Goal: Information Seeking & Learning: Learn about a topic

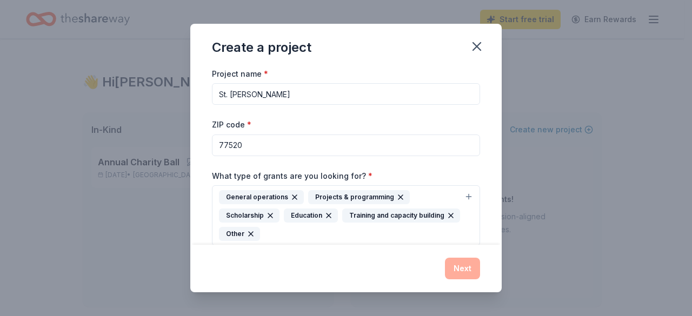
scroll to position [171, 0]
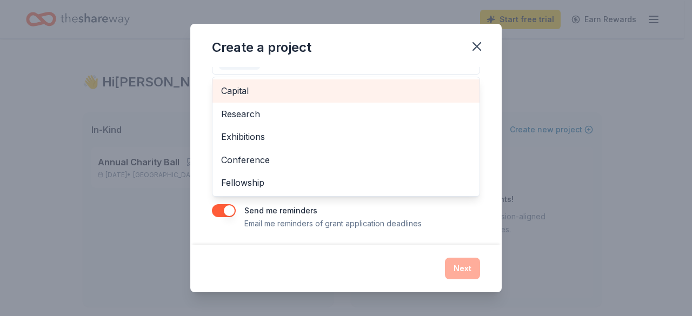
click at [275, 87] on span "Capital" at bounding box center [346, 91] width 250 height 14
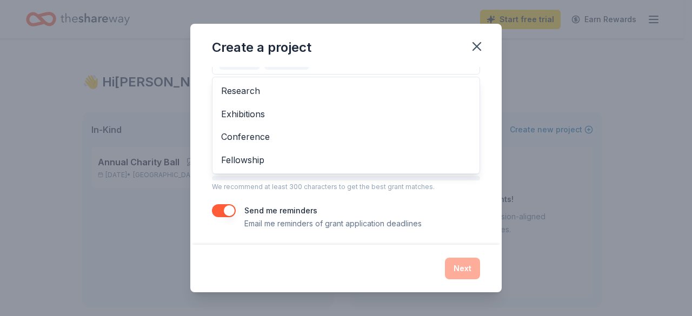
click at [237, 230] on div "Project name * St. Joseph ZIP code * 77520 What type of grants are you looking …" at bounding box center [345, 156] width 311 height 178
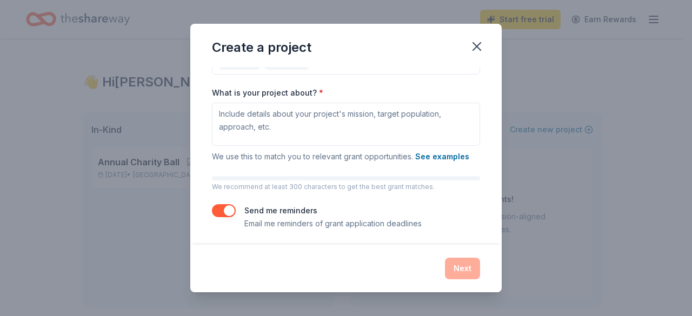
scroll to position [118, 0]
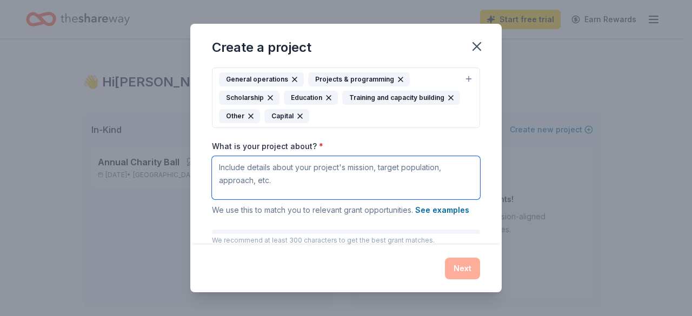
click at [233, 169] on textarea "What is your project about? *" at bounding box center [346, 177] width 268 height 43
paste textarea "St. Joseph Catholic Church and School has been serving the Baytown community fo…"
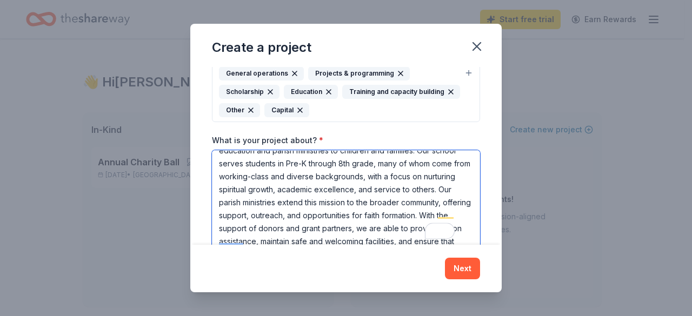
scroll to position [0, 0]
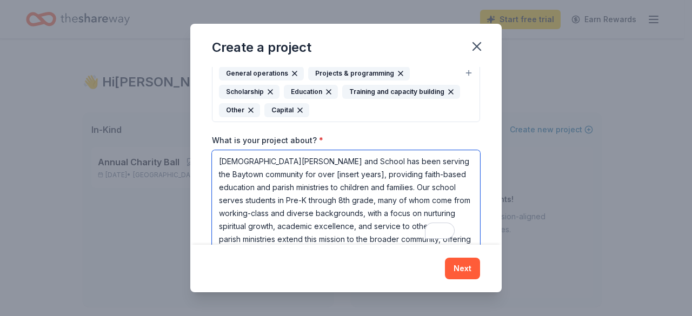
click at [370, 172] on textarea "St. Joseph Catholic Church and School has been serving the Baytown community fo…" at bounding box center [346, 198] width 268 height 97
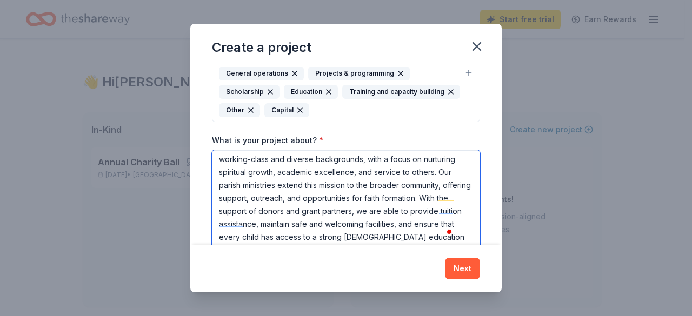
click at [229, 224] on textarea "St. Joseph Catholic Church and School has been serving the Baytown community fo…" at bounding box center [346, 198] width 268 height 97
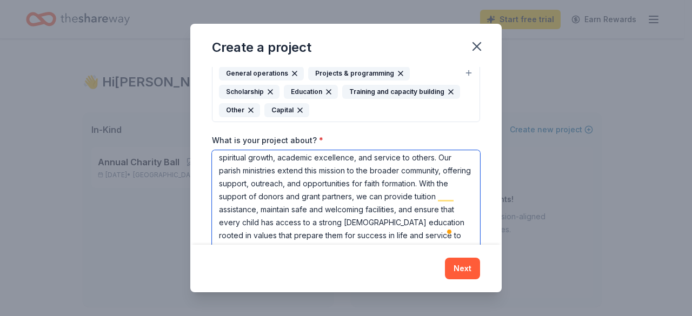
scroll to position [81, 0]
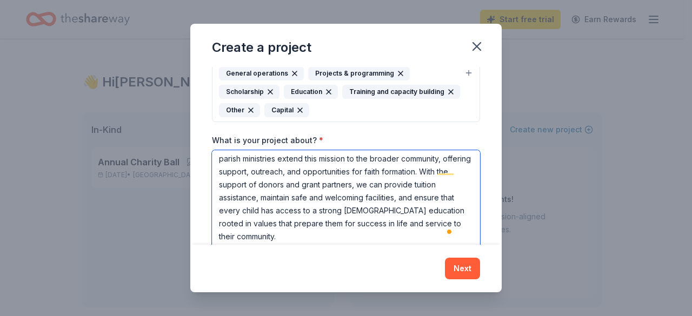
click at [373, 206] on textarea "St. Joseph Catholic Church and School has been serving the Baytown community fo…" at bounding box center [346, 198] width 268 height 97
click at [247, 221] on textarea "St. Joseph Catholic Church and School has been serving the Baytown community fo…" at bounding box center [346, 198] width 268 height 97
click at [236, 224] on textarea "St. Joseph Catholic Church and School has been serving the Baytown community fo…" at bounding box center [346, 198] width 268 height 97
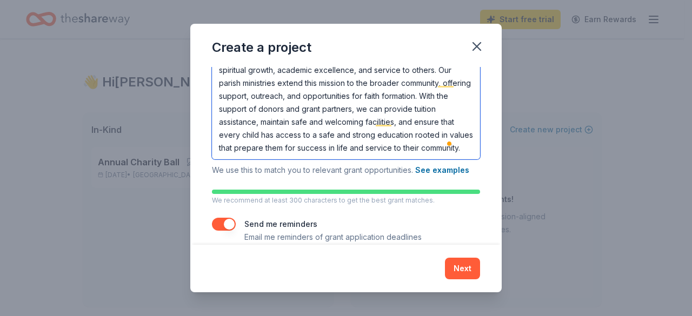
scroll to position [225, 0]
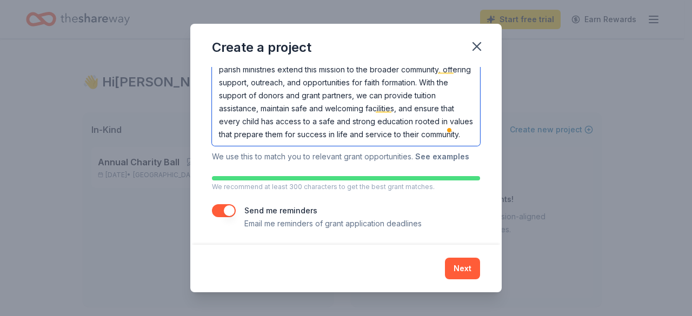
type textarea "St. Joseph Catholic Church and School has been serving the Baytown community fo…"
click at [452, 155] on button "See examples" at bounding box center [442, 156] width 54 height 13
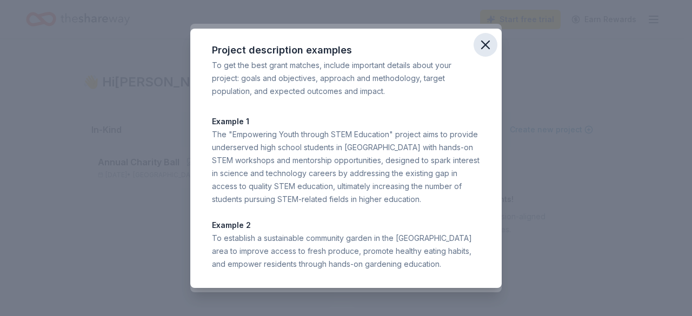
click at [488, 43] on icon "button" at bounding box center [485, 44] width 15 height 15
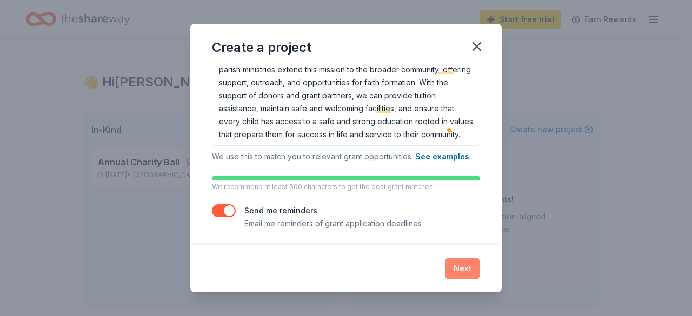
click at [462, 268] on button "Next" at bounding box center [462, 269] width 35 height 22
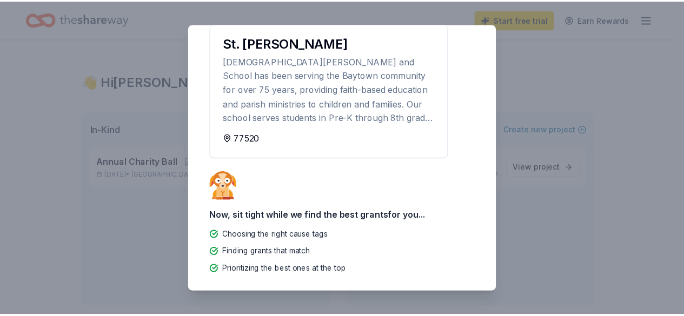
scroll to position [0, 0]
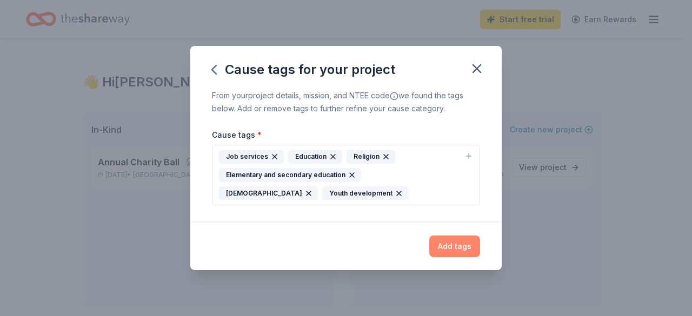
click at [457, 247] on button "Add tags" at bounding box center [454, 247] width 51 height 22
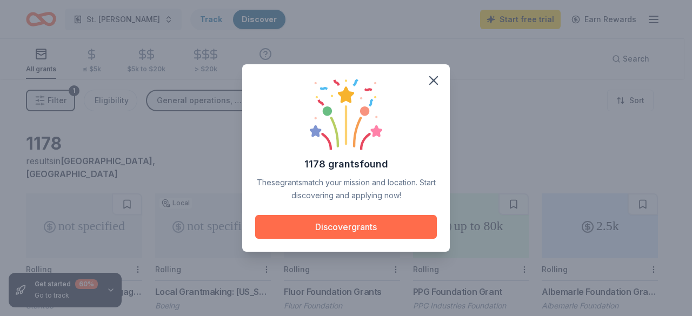
click at [373, 230] on button "Discover grants" at bounding box center [346, 227] width 182 height 24
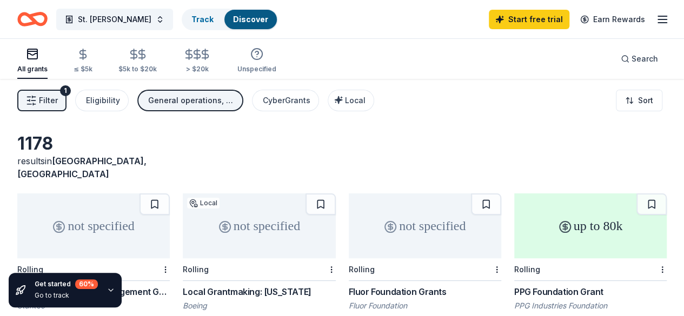
click at [37, 97] on icon "button" at bounding box center [31, 100] width 11 height 11
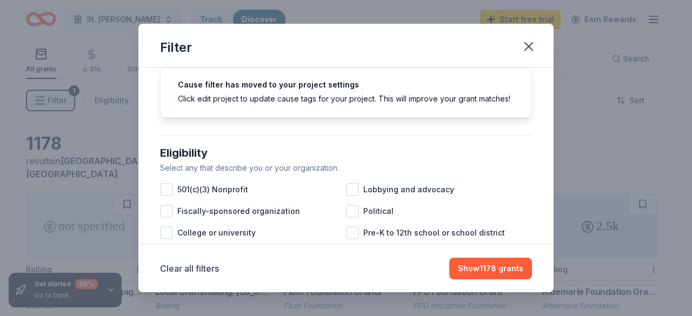
scroll to position [54, 0]
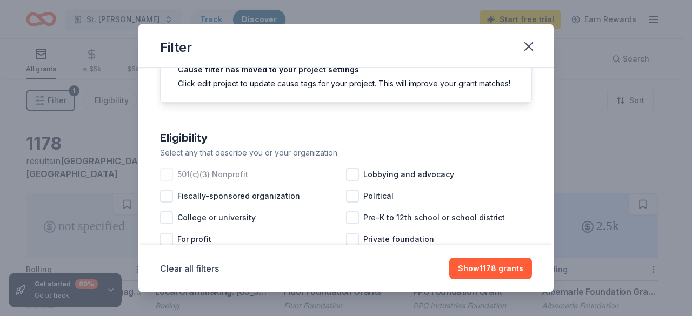
click at [166, 181] on div at bounding box center [166, 174] width 13 height 13
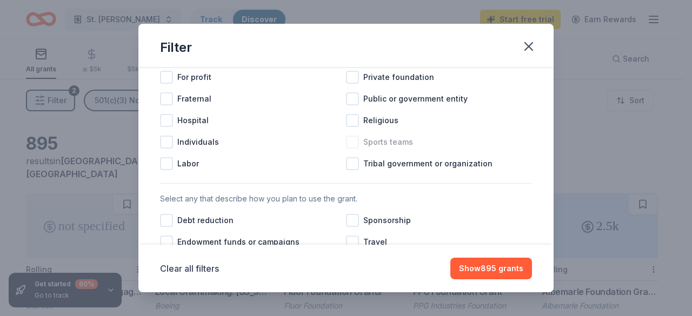
scroll to position [162, 0]
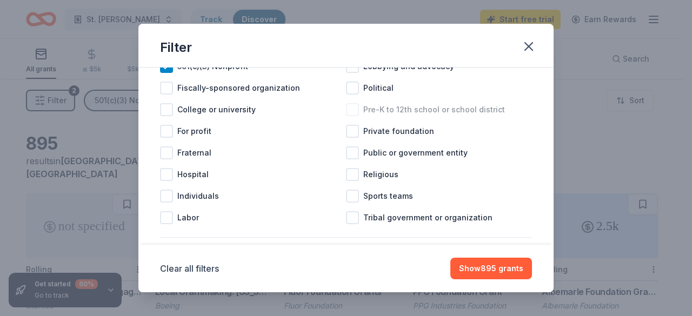
click at [354, 116] on div at bounding box center [352, 109] width 13 height 13
click at [346, 181] on div at bounding box center [352, 174] width 13 height 13
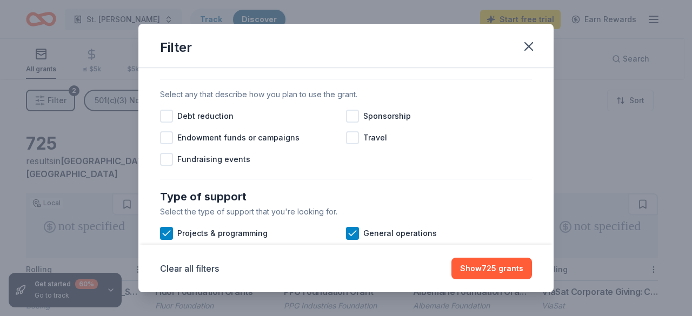
scroll to position [324, 0]
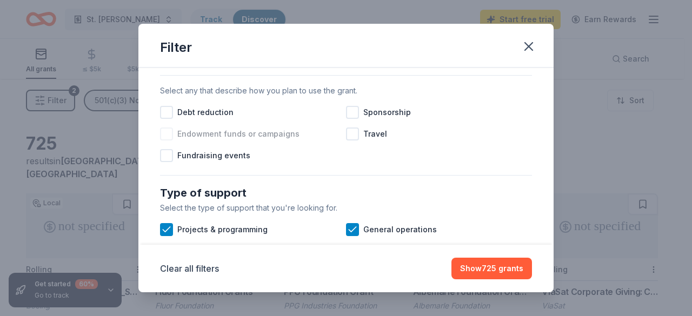
click at [168, 141] on div at bounding box center [166, 134] width 13 height 13
click at [164, 162] on div at bounding box center [166, 155] width 13 height 13
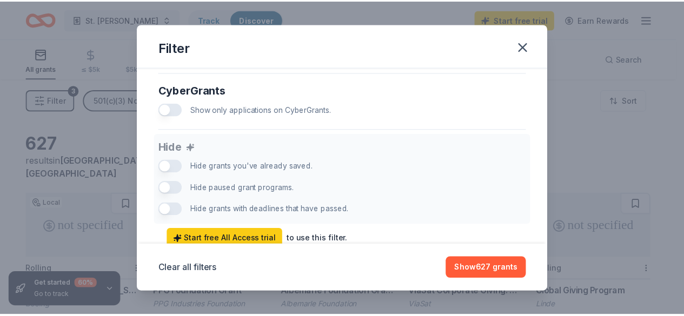
scroll to position [751, 0]
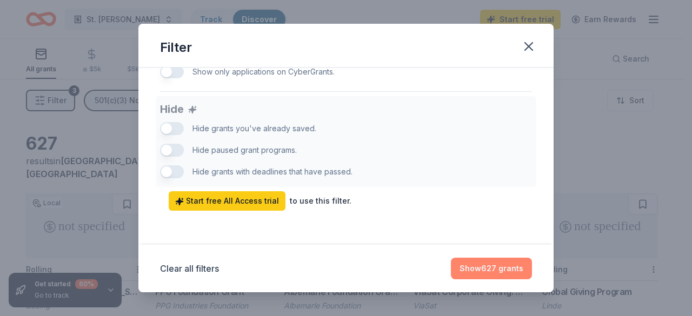
click at [496, 271] on button "Show 627 grants" at bounding box center [491, 269] width 81 height 22
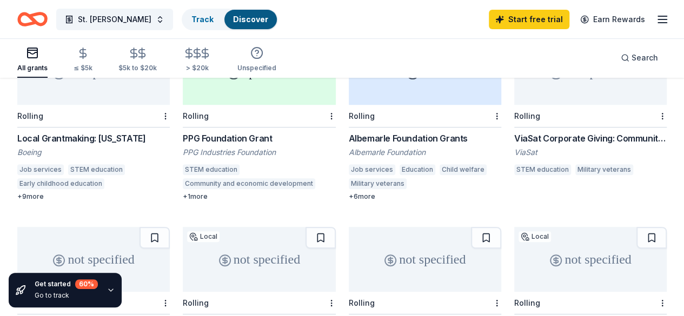
scroll to position [162, 0]
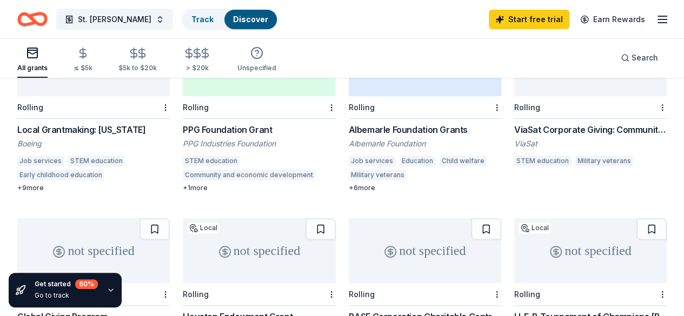
click at [71, 123] on div "Local Grantmaking: Texas" at bounding box center [93, 129] width 152 height 13
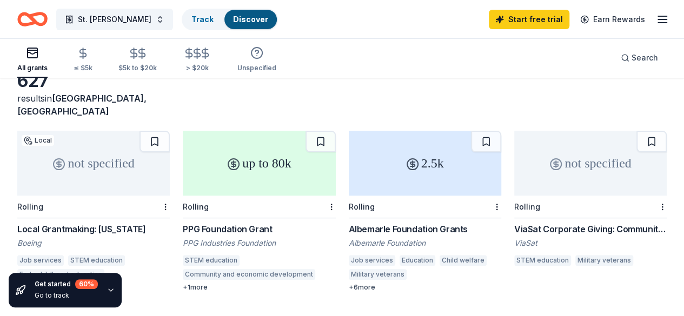
scroll to position [54, 0]
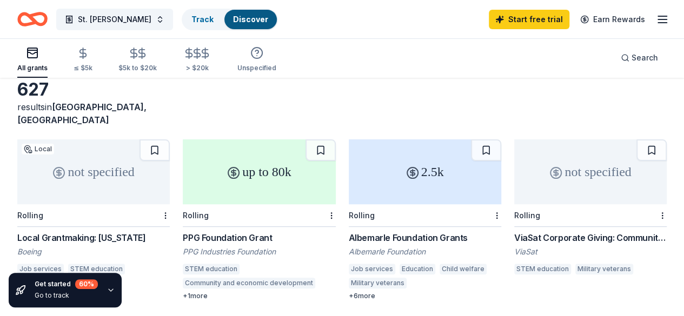
click at [349, 231] on div "Albemarle Foundation Grants" at bounding box center [425, 237] width 152 height 13
click at [514, 231] on div "ViaSat Corporate Giving: Community Initiatives" at bounding box center [590, 237] width 152 height 13
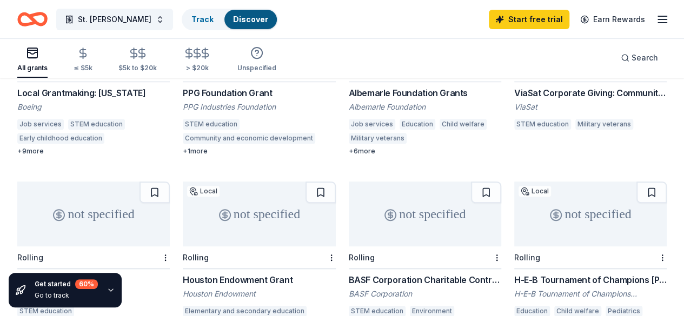
scroll to position [216, 0]
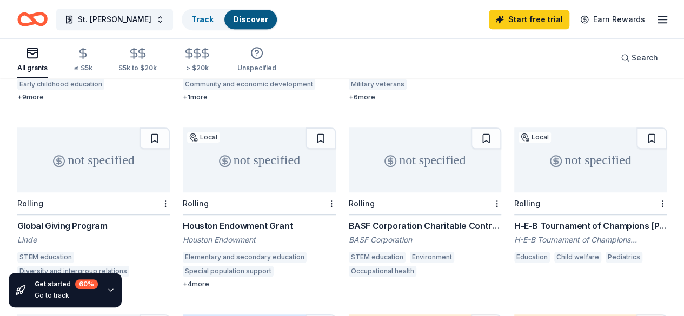
scroll to position [270, 0]
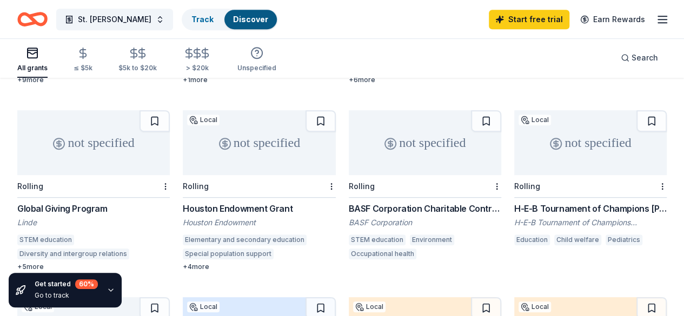
click at [183, 202] on div "Houston Endowment Grant" at bounding box center [259, 208] width 152 height 13
click at [349, 202] on div "BASF Corporation Charitable Contributions" at bounding box center [425, 208] width 152 height 13
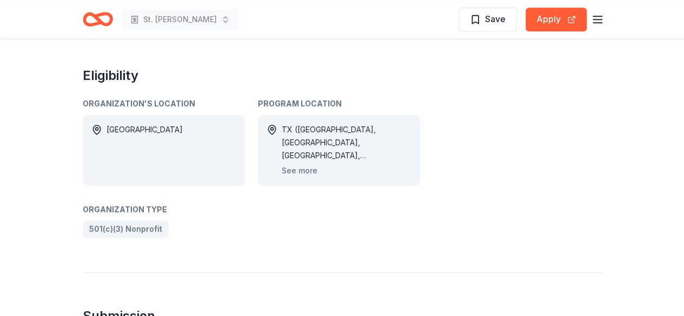
scroll to position [595, 0]
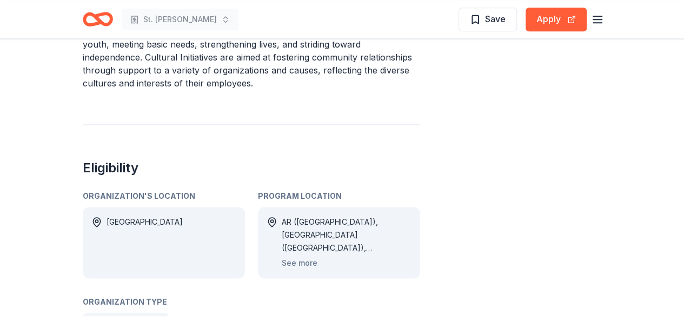
scroll to position [541, 0]
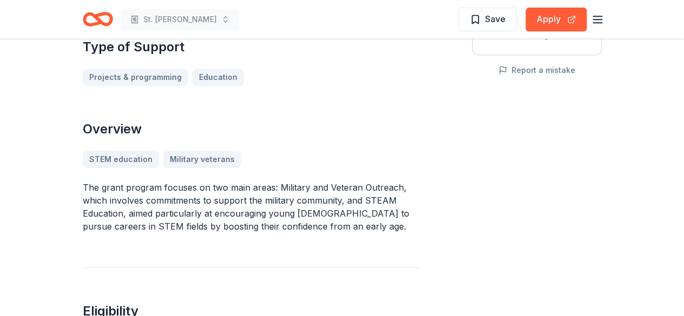
scroll to position [270, 0]
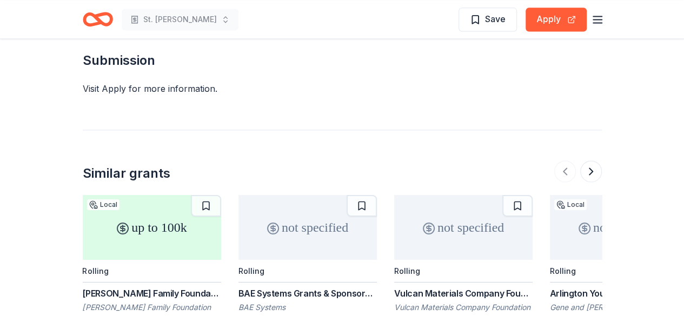
scroll to position [757, 0]
